Goal: Navigation & Orientation: Find specific page/section

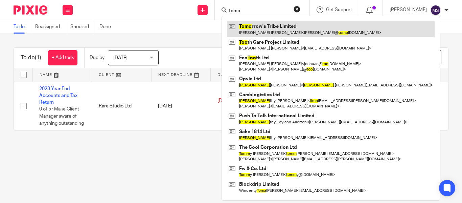
type input "tomo"
click at [260, 23] on link at bounding box center [331, 29] width 208 height 16
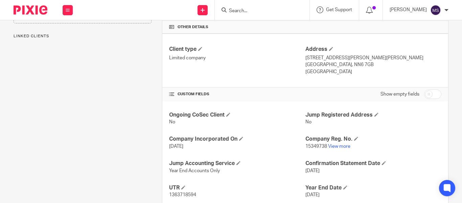
scroll to position [208, 0]
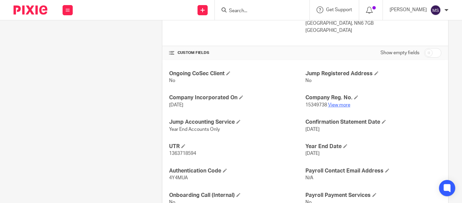
click at [335, 105] on link "View more" at bounding box center [339, 104] width 22 height 5
click at [228, 11] on input "Search" at bounding box center [258, 11] width 61 height 6
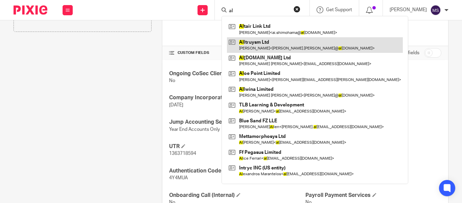
type input "al"
click at [242, 40] on link at bounding box center [315, 45] width 176 height 16
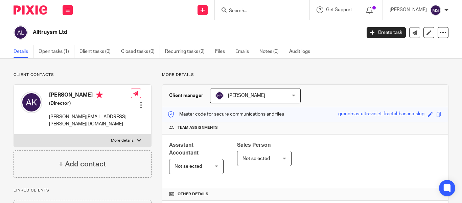
click at [230, 11] on input "Search" at bounding box center [258, 11] width 61 height 6
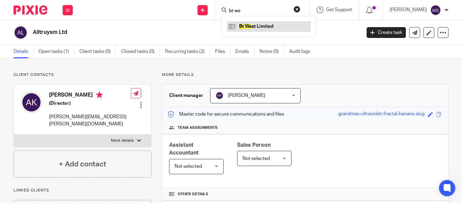
type input "bt we"
click at [243, 23] on link at bounding box center [269, 26] width 84 height 10
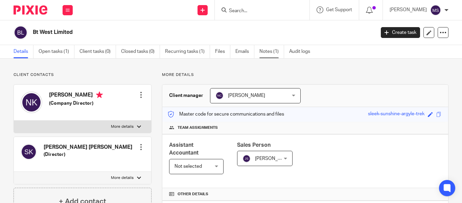
click at [273, 51] on link "Notes (1)" at bounding box center [271, 51] width 25 height 13
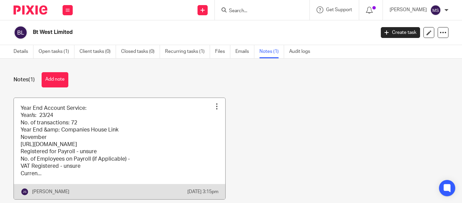
scroll to position [35, 0]
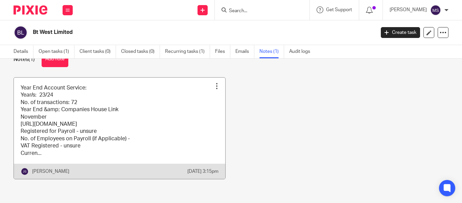
click at [124, 117] on link at bounding box center [119, 127] width 211 height 101
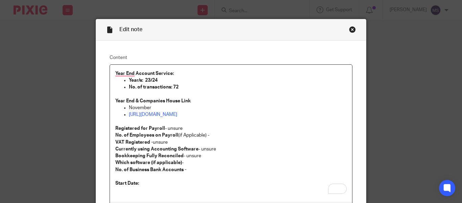
scroll to position [8, 0]
click at [352, 30] on div "Close this dialog window" at bounding box center [352, 29] width 7 height 7
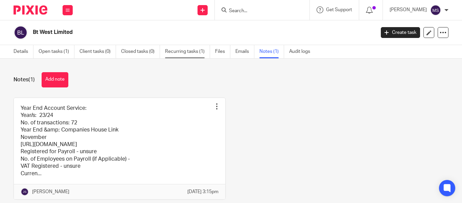
click at [192, 51] on link "Recurring tasks (1)" at bounding box center [187, 51] width 45 height 13
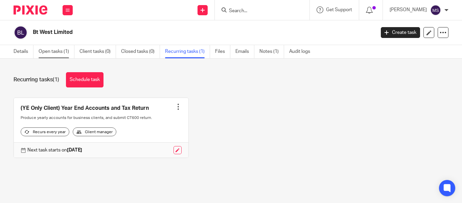
click at [66, 47] on link "Open tasks (1)" at bounding box center [57, 51] width 36 height 13
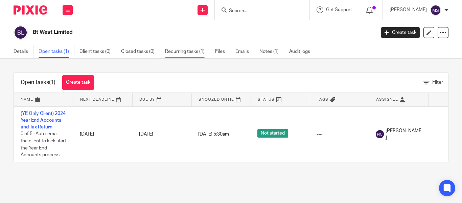
click at [184, 52] on link "Recurring tasks (1)" at bounding box center [187, 51] width 45 height 13
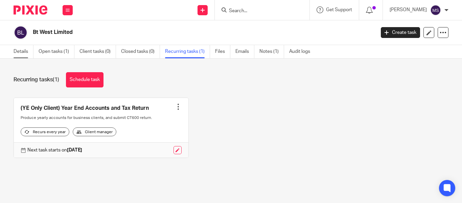
click at [28, 49] on link "Details" at bounding box center [24, 51] width 20 height 13
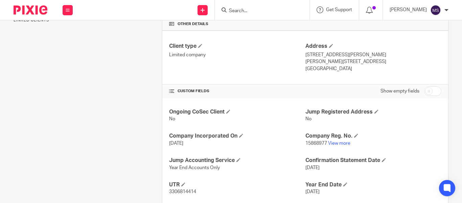
scroll to position [170, 0]
click at [334, 143] on link "View more" at bounding box center [339, 142] width 22 height 5
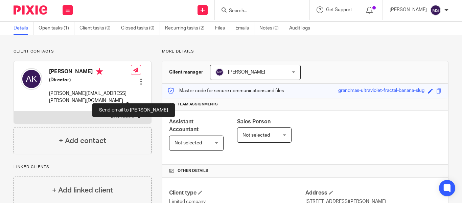
scroll to position [0, 0]
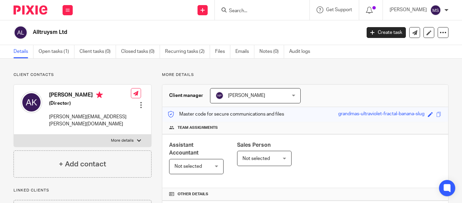
click at [230, 11] on input "Search" at bounding box center [258, 11] width 61 height 6
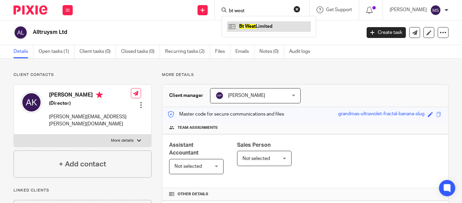
type input "bt west"
click at [249, 25] on link at bounding box center [269, 26] width 84 height 10
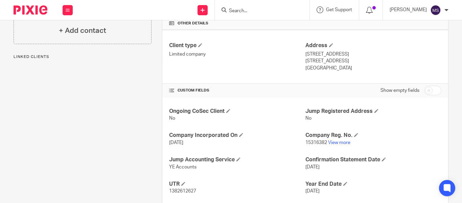
scroll to position [206, 0]
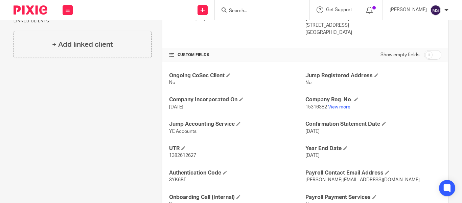
click at [341, 107] on link "View more" at bounding box center [339, 106] width 22 height 5
